Goal: Task Accomplishment & Management: Use online tool/utility

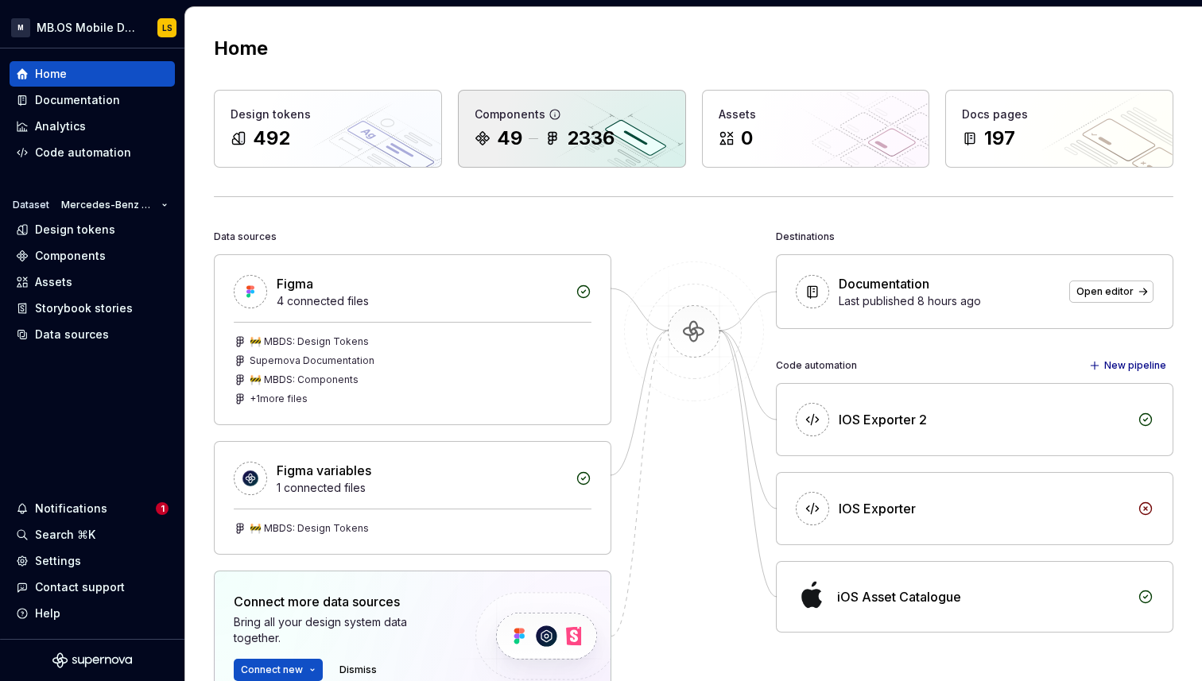
click at [599, 145] on div "2336" at bounding box center [591, 138] width 48 height 25
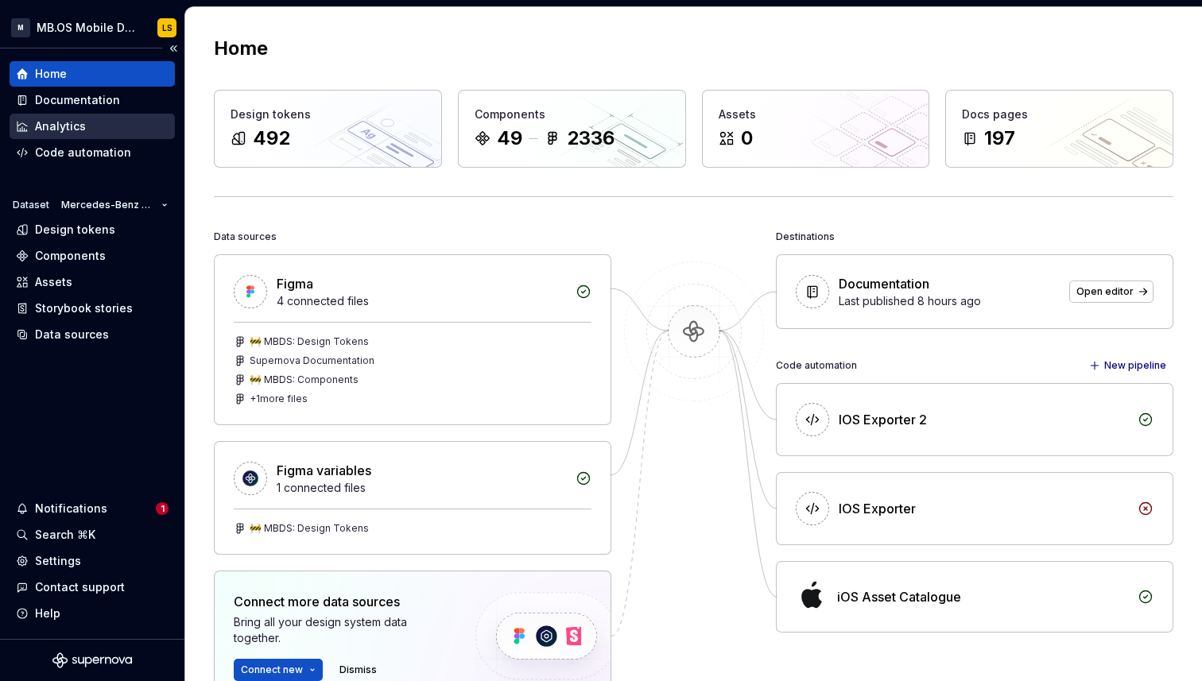
click at [68, 123] on div "Analytics" at bounding box center [60, 126] width 51 height 16
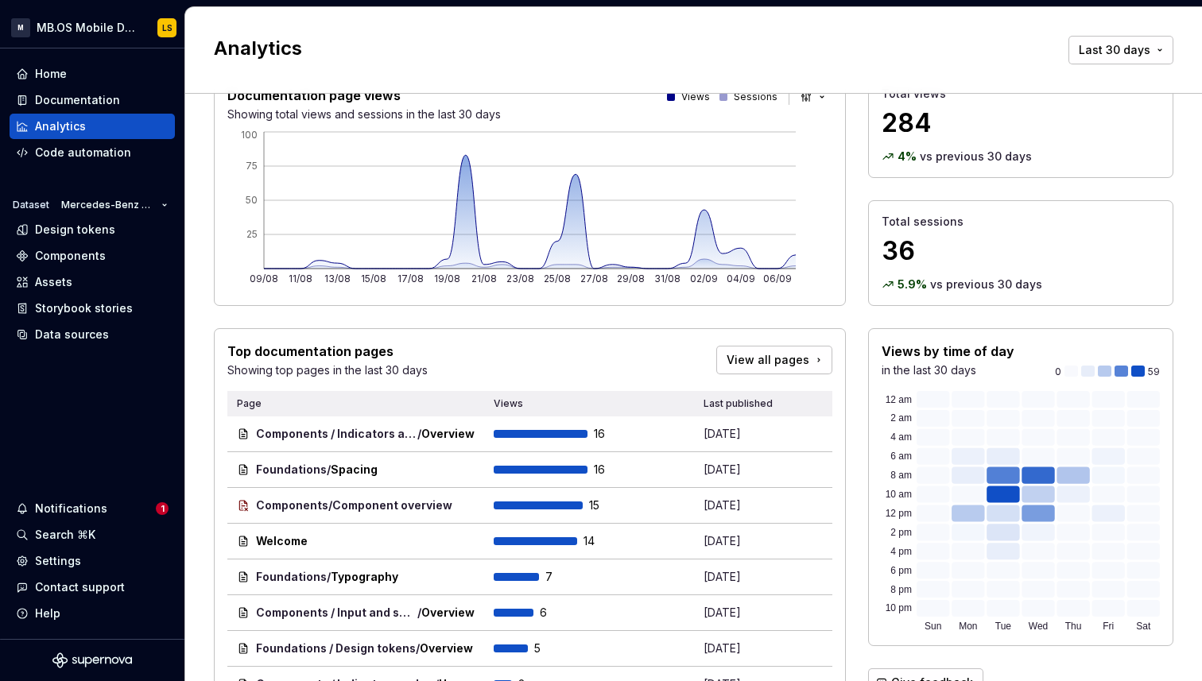
scroll to position [45, 0]
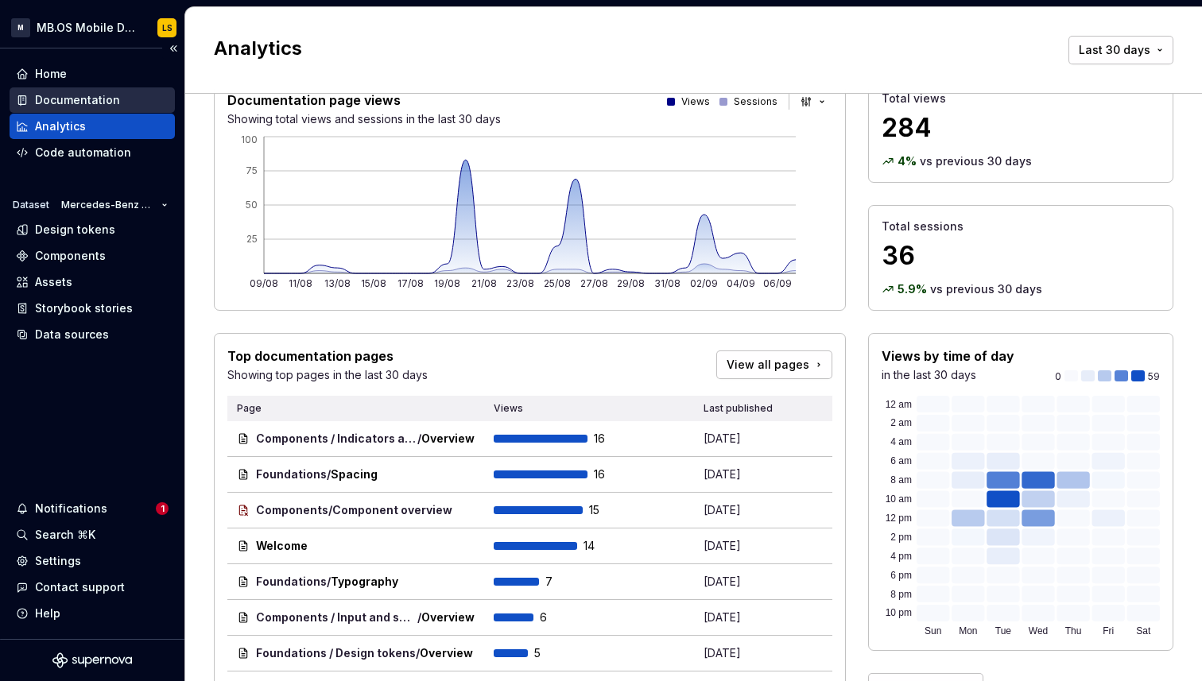
click at [95, 98] on div "Documentation" at bounding box center [77, 100] width 85 height 16
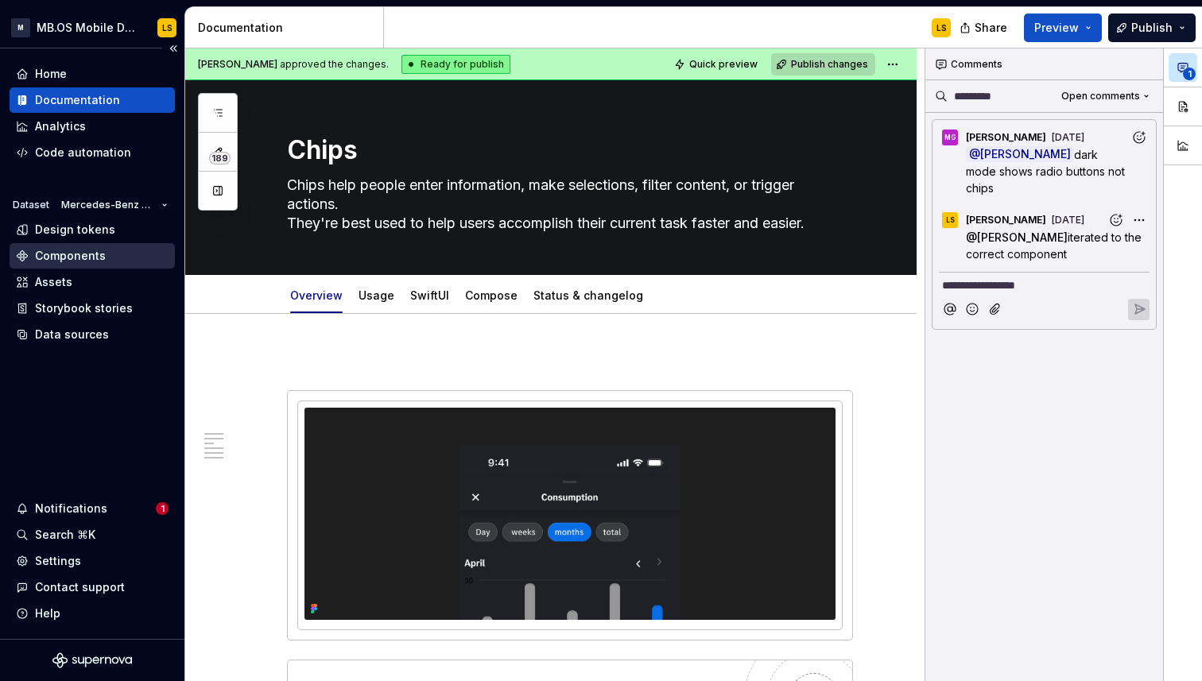
click at [84, 261] on div "Components" at bounding box center [70, 256] width 71 height 16
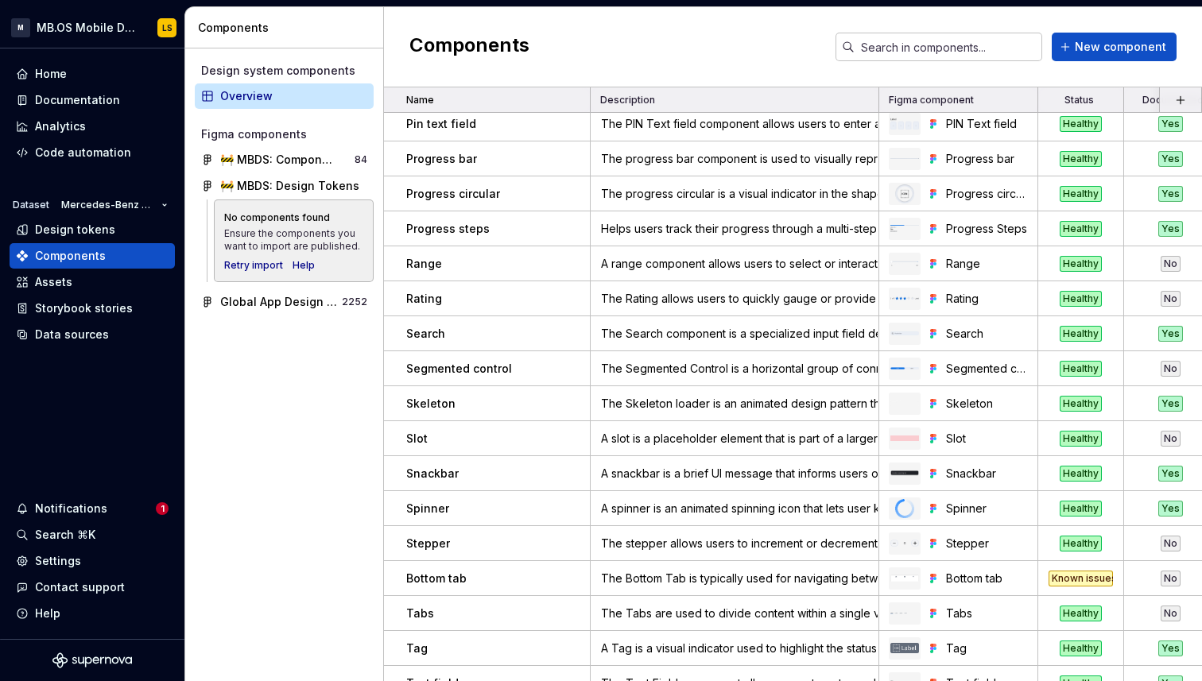
scroll to position [1145, 0]
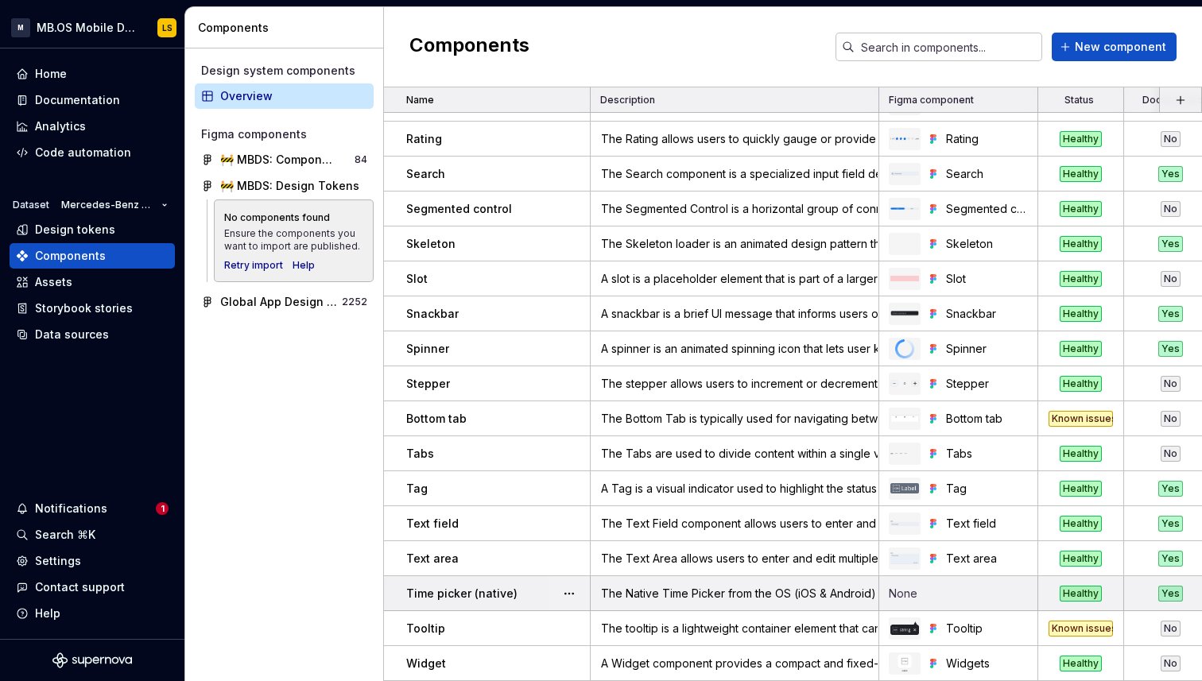
click at [908, 590] on td "None" at bounding box center [958, 593] width 159 height 35
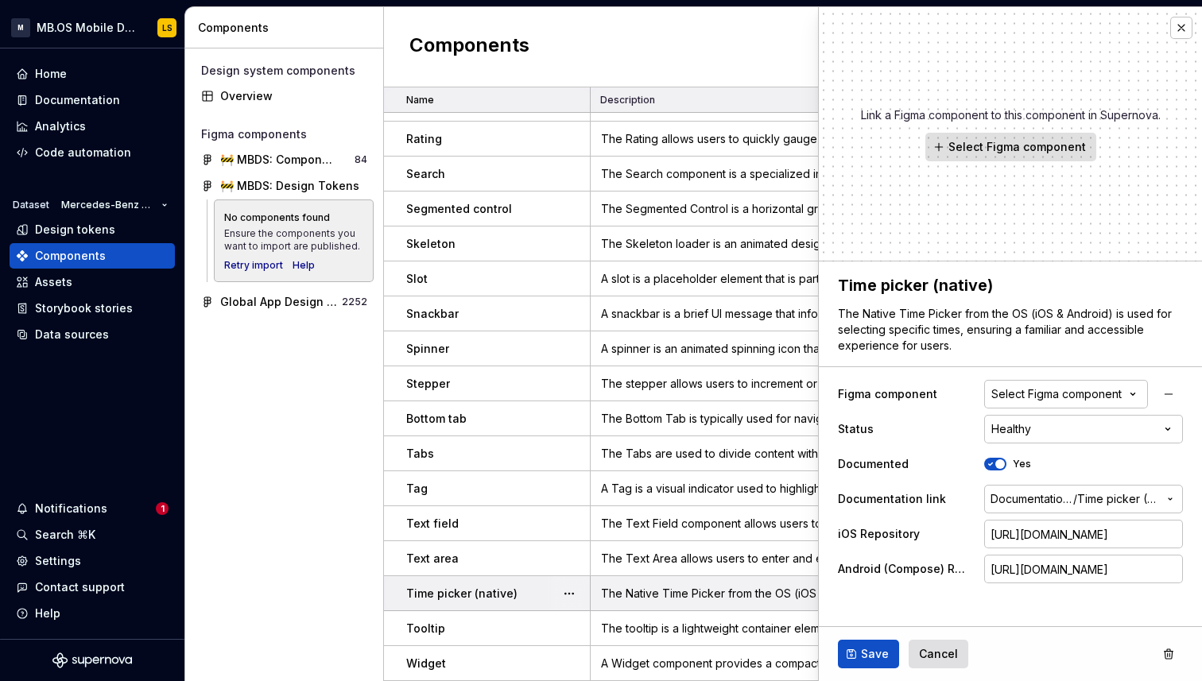
type textarea "*"
click at [1058, 398] on div "Select Figma component" at bounding box center [1056, 394] width 130 height 16
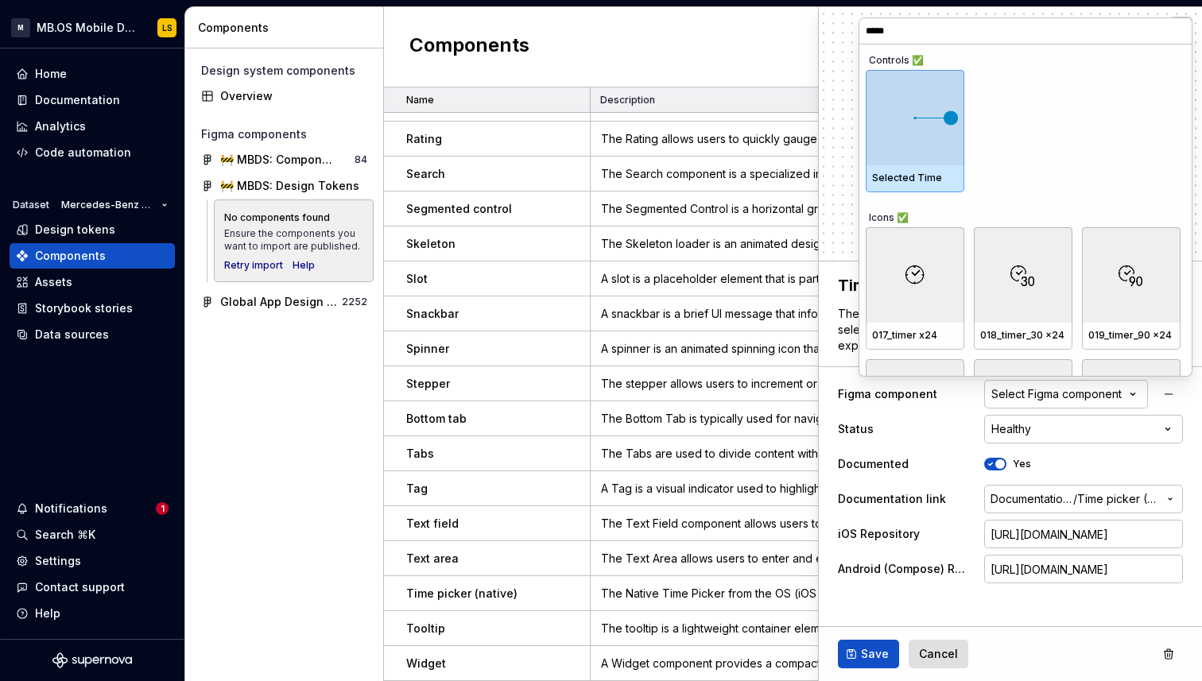
type input "******"
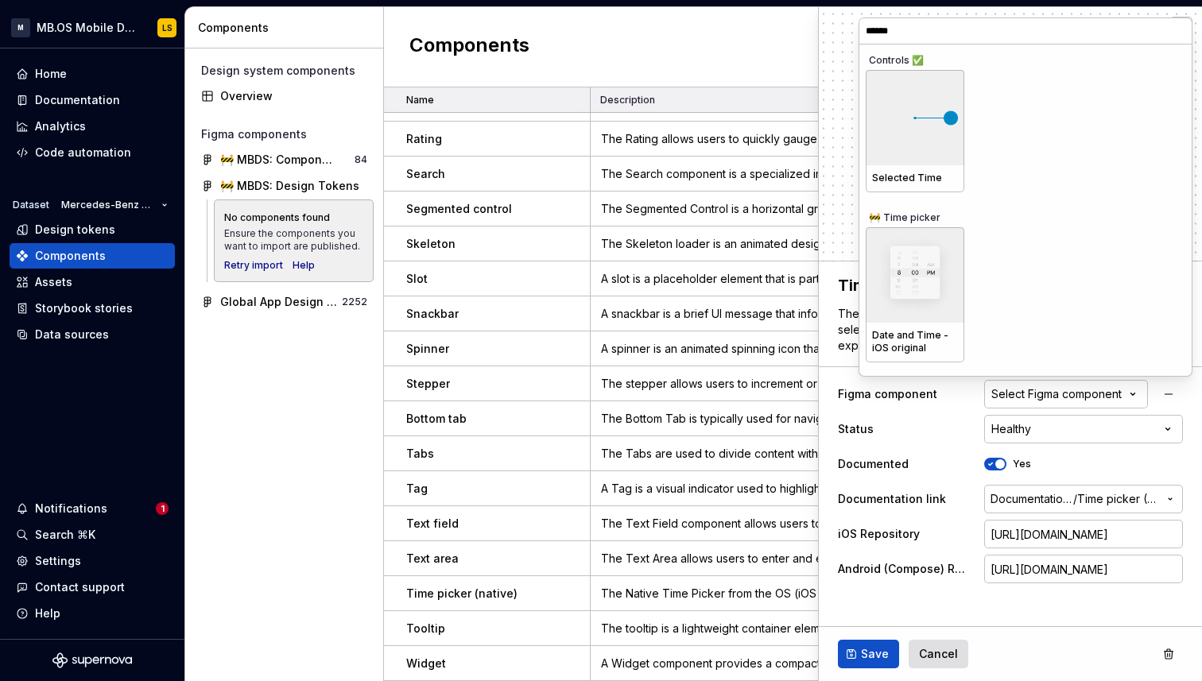
click at [1177, 29] on input "******" at bounding box center [1025, 31] width 332 height 13
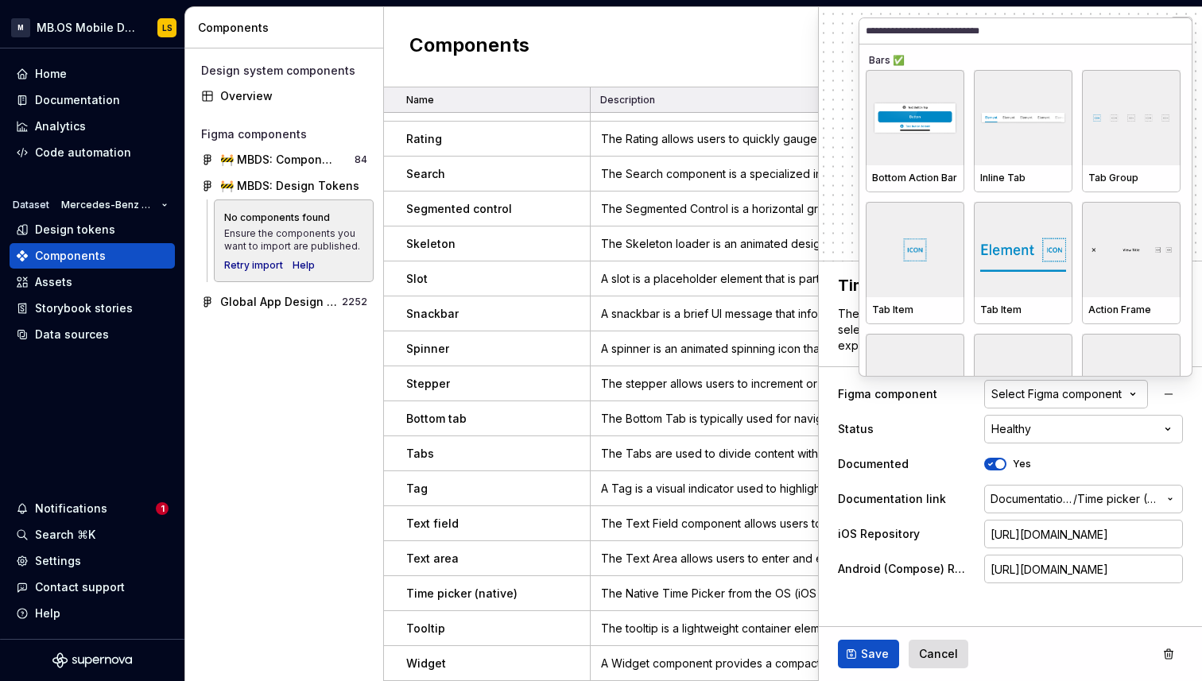
click at [838, 365] on html "M MB.OS Mobile Design System LS Home Documentation Analytics Code automation Da…" at bounding box center [601, 340] width 1202 height 681
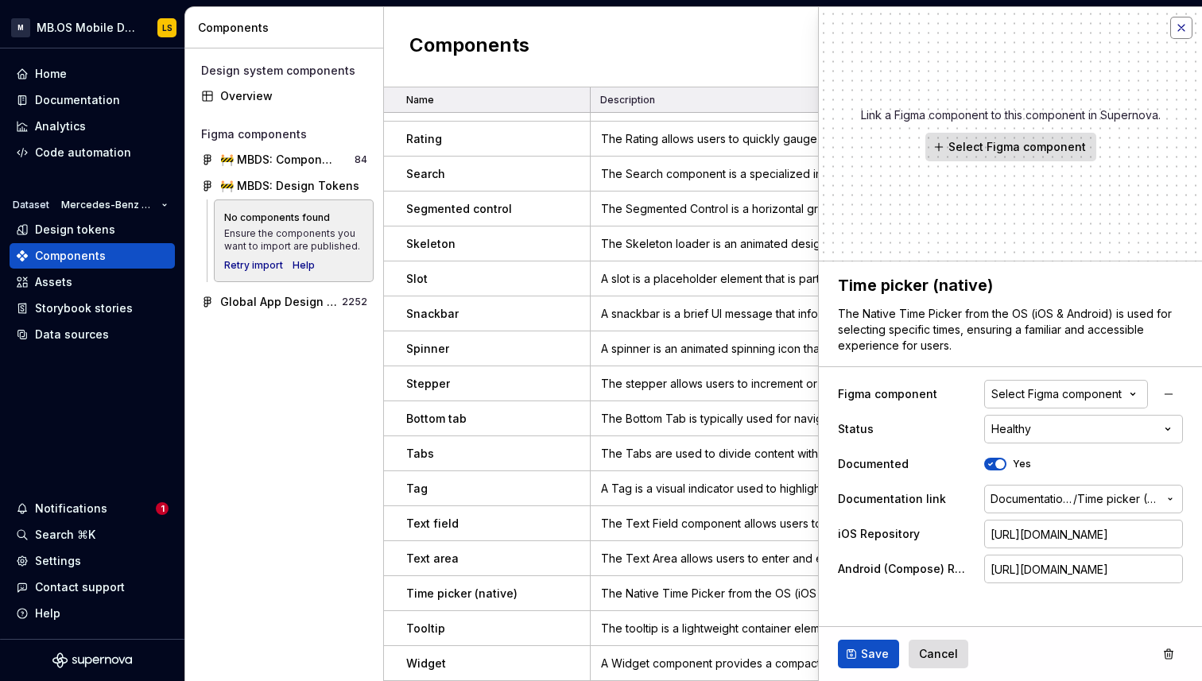
click at [1185, 27] on button "button" at bounding box center [1181, 28] width 22 height 22
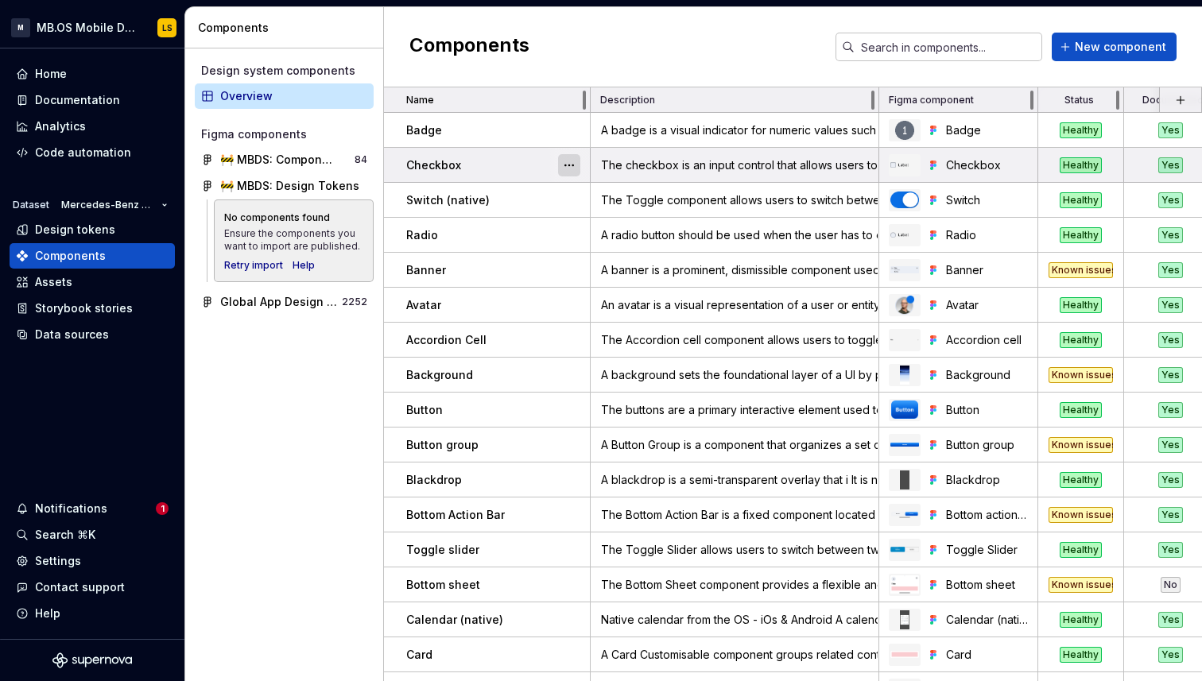
click at [571, 160] on button "button" at bounding box center [569, 165] width 22 height 22
click at [572, 160] on button "button" at bounding box center [569, 165] width 22 height 22
